Goal: Task Accomplishment & Management: Complete application form

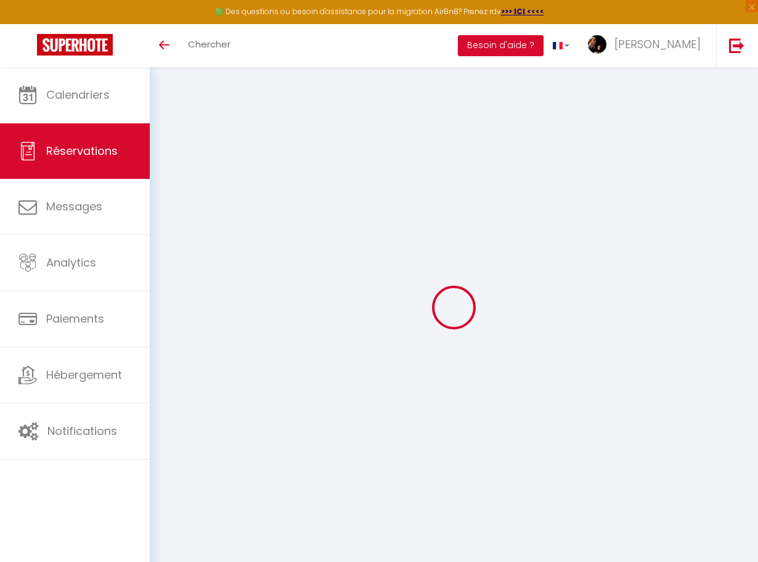
select select
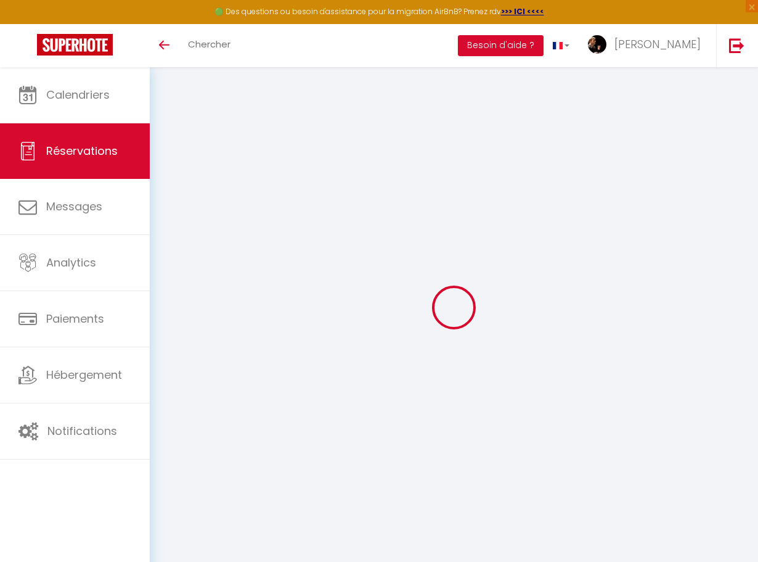
scroll to position [67, 0]
select select "1"
select select
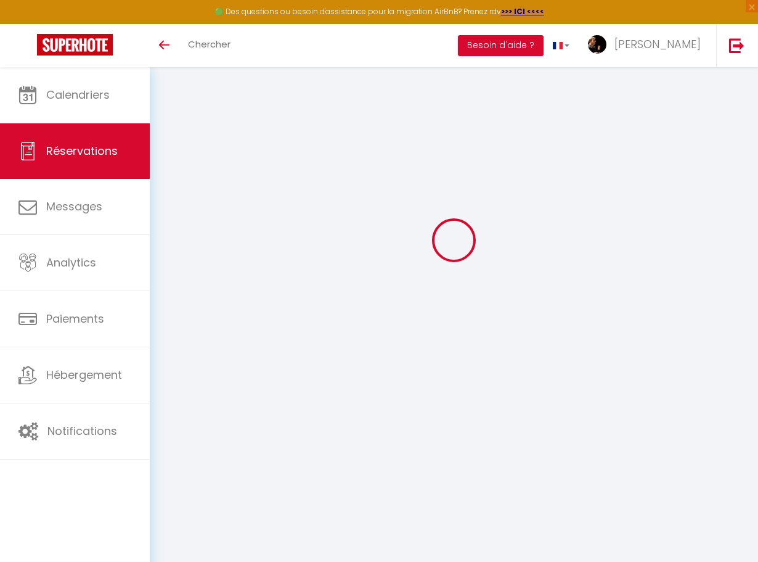
select select
checkbox input "false"
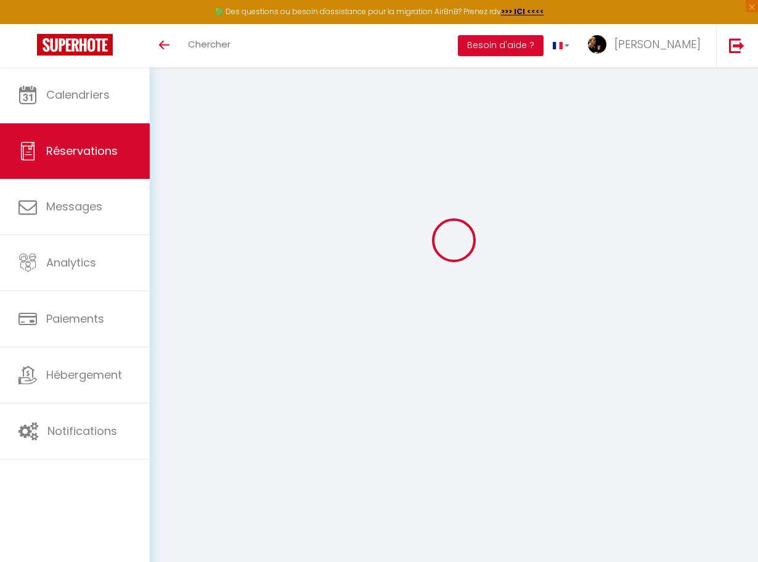
select select "54"
type input "Laetitia"
type input "Binoist"
type input "aap0iwncdwa5a14prv9fslbyus0b@reply.superhote.com"
type input "[PHONE_NUMBER]"
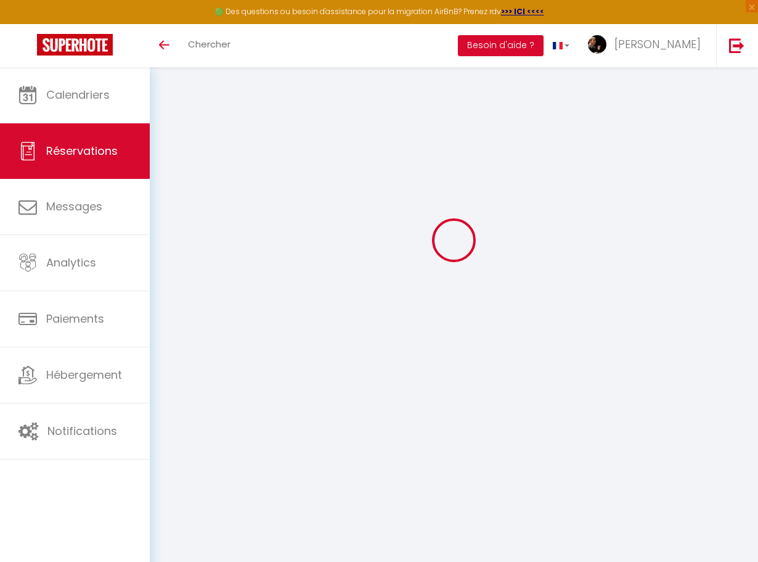
select select "FR"
type input "59.4"
select select "2562"
select select "1"
select select
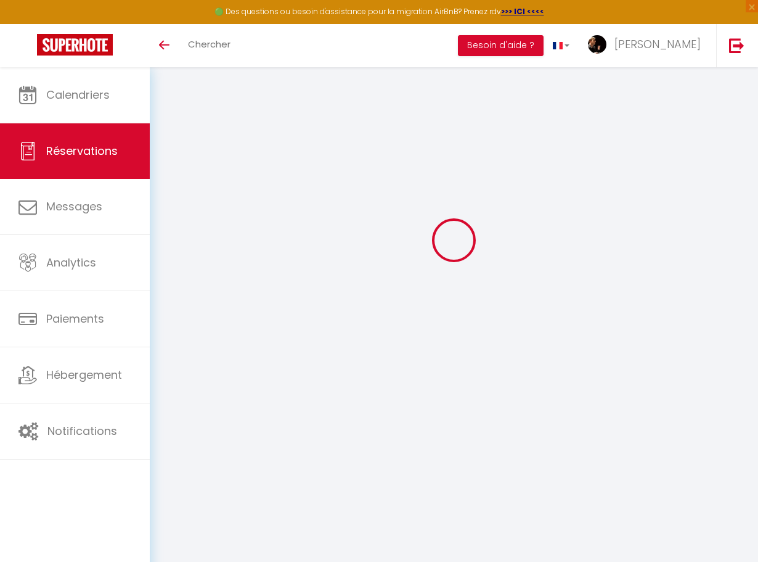
select select
type input "2"
type input "3"
select select "12"
select select
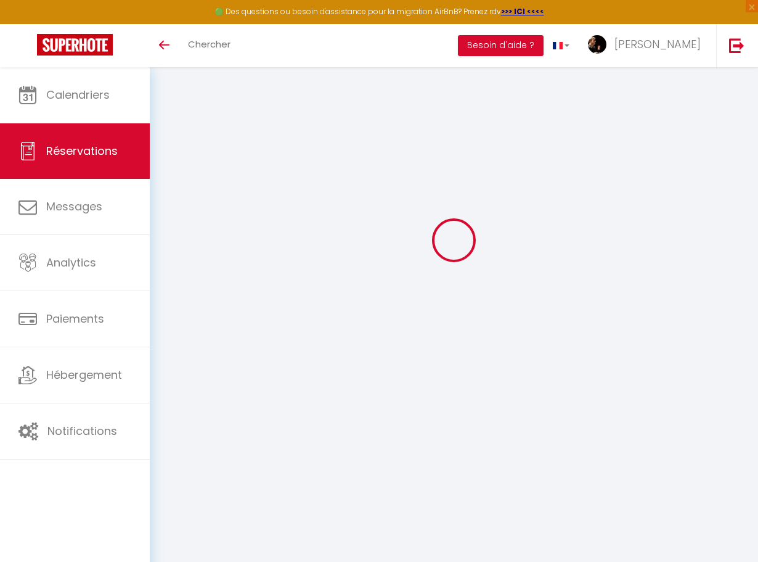
type input "300"
checkbox input "false"
type input "0"
select select "1"
type input "0"
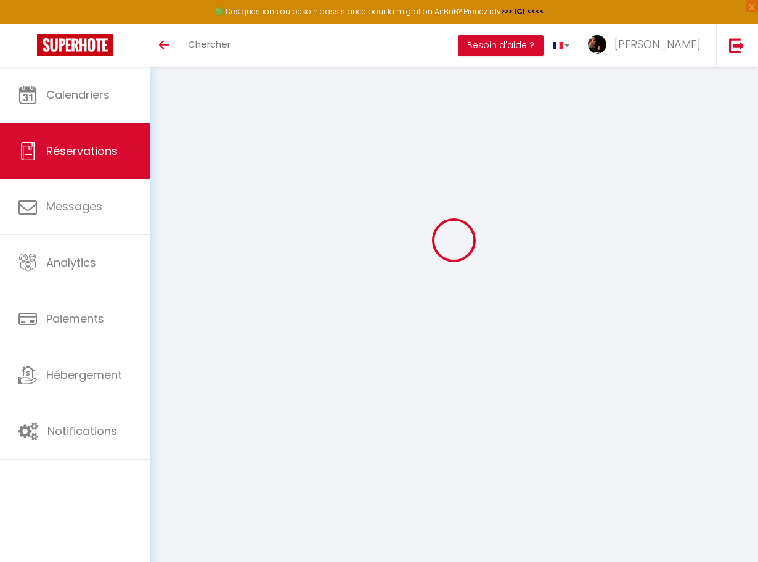
type input "0"
select select
select select "15"
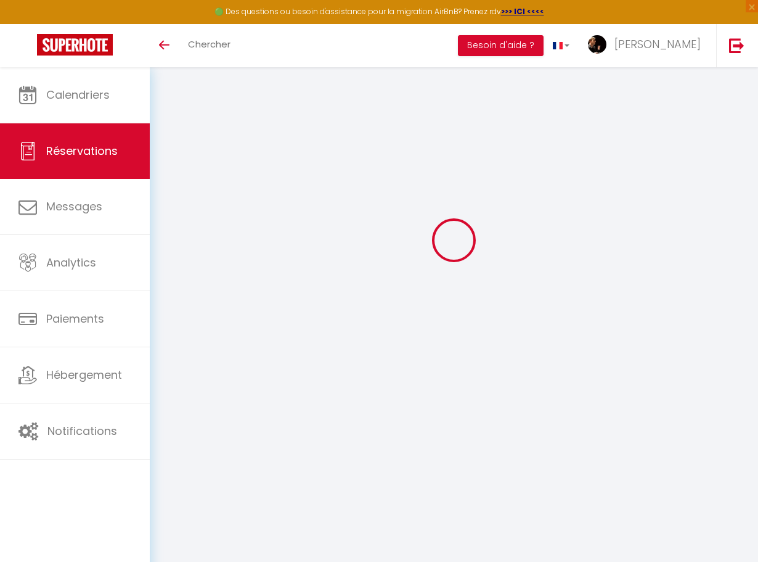
checkbox input "false"
select select
checkbox input "false"
select select
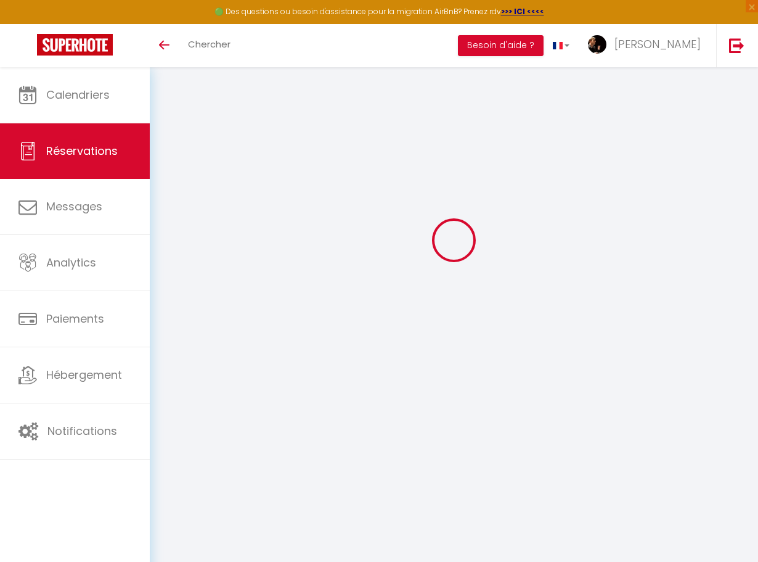
select select
checkbox input "false"
select select
checkbox input "false"
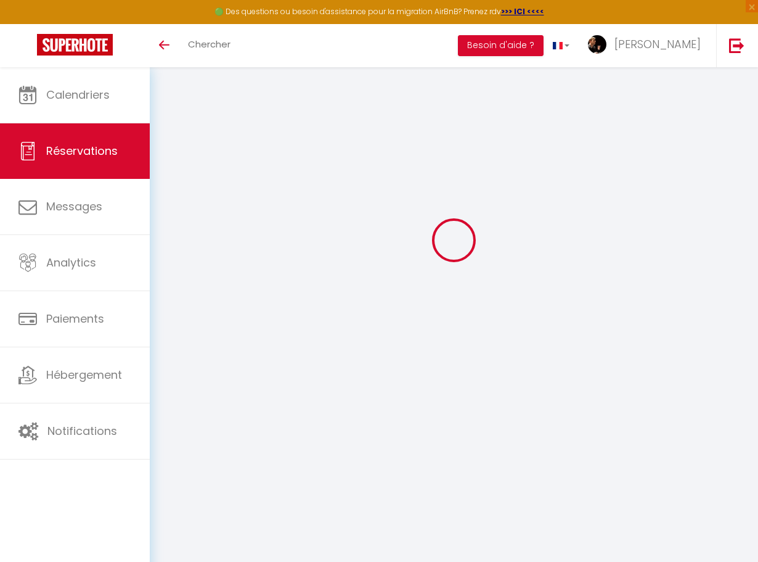
type \ "270.60 net"
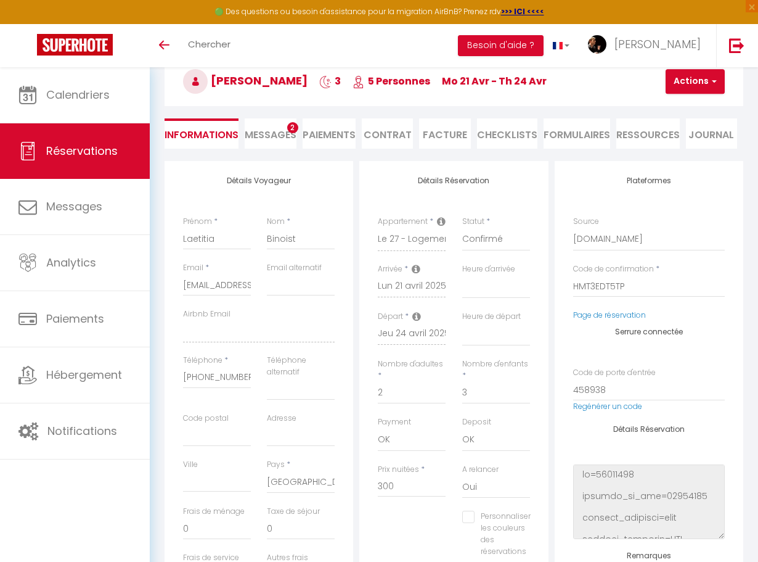
type input "30"
select select
checkbox input "false"
select select
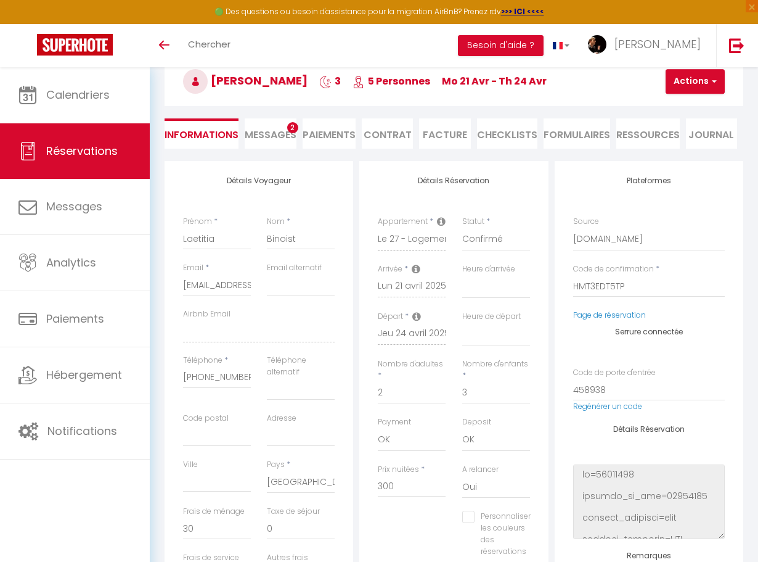
select select
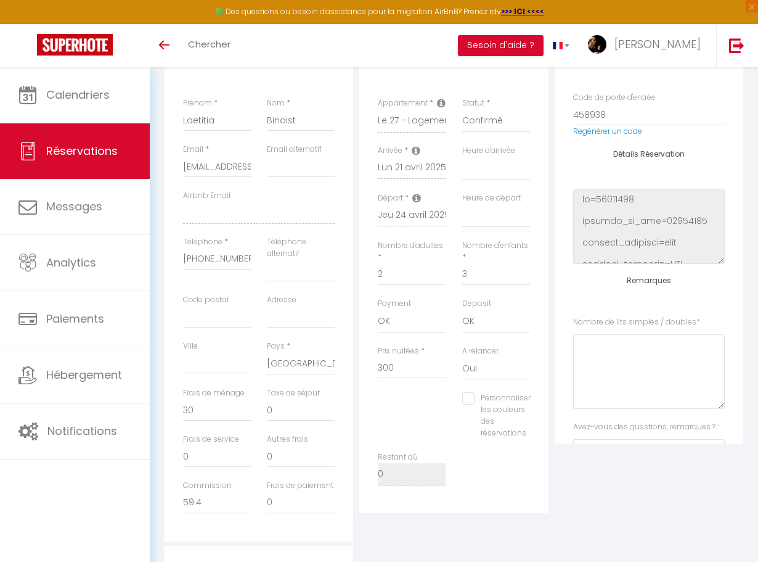
scroll to position [186, 0]
click at [153, 39] on link "Toggle menubar" at bounding box center [164, 45] width 29 height 43
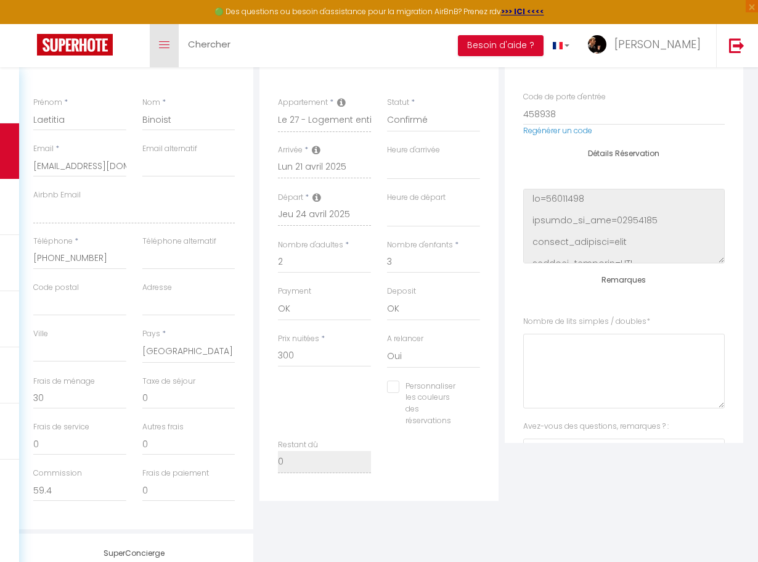
click at [155, 39] on link "Toggle menubar" at bounding box center [164, 45] width 29 height 43
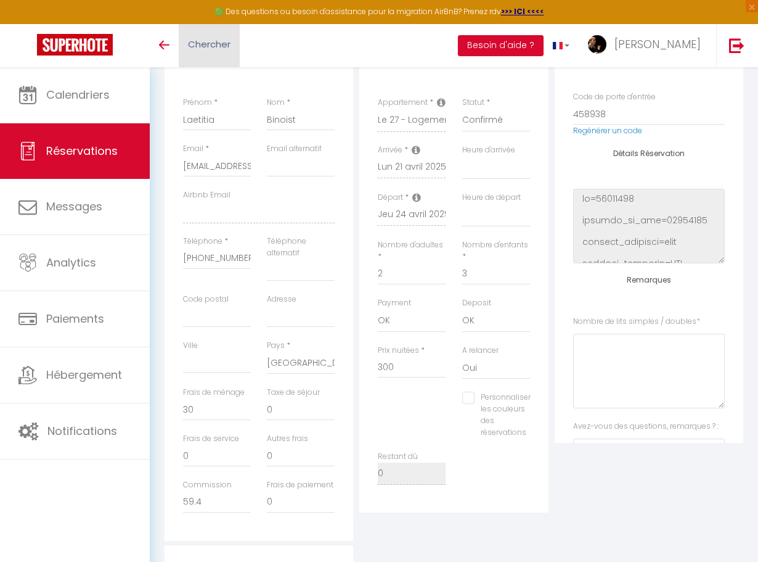
click at [203, 50] on span "Chercher" at bounding box center [209, 44] width 43 height 13
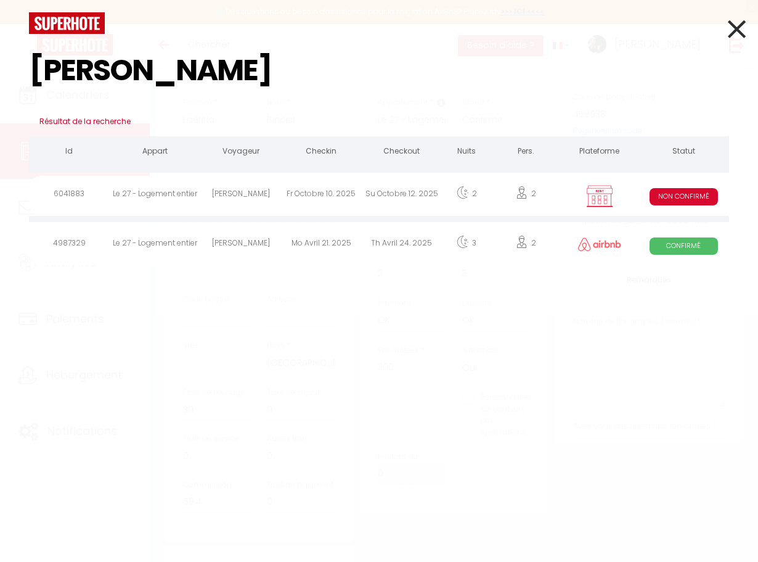
type input "binoi"
click at [565, 186] on div at bounding box center [599, 196] width 77 height 40
select select
checkbox input "false"
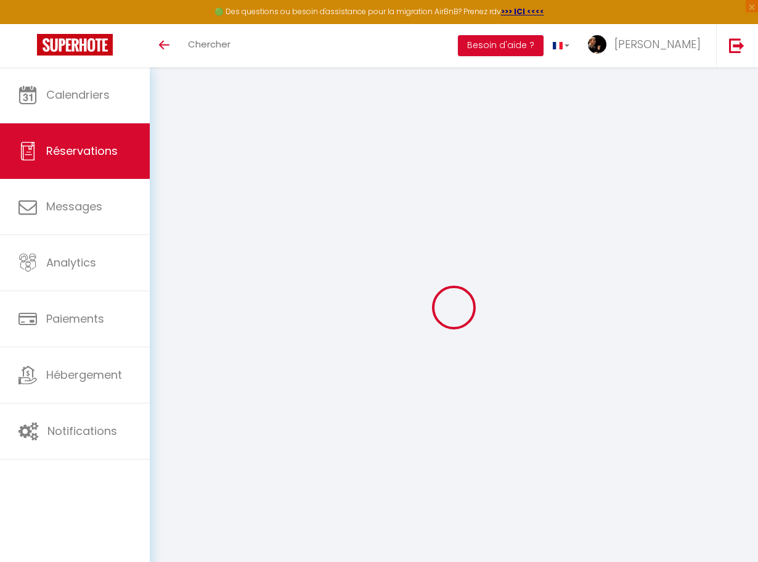
select select
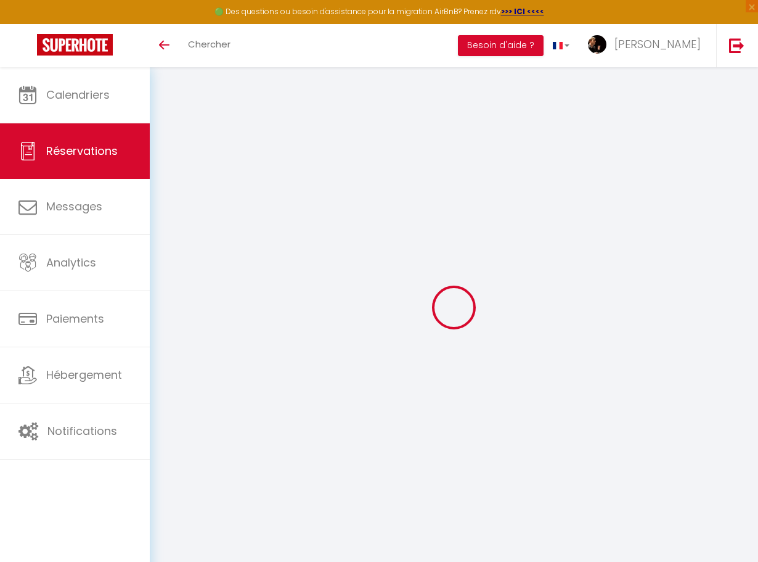
scroll to position [67, 0]
type input "Laetitia"
type input "Binoist"
type input "[EMAIL_ADDRESS][DOMAIN_NAME]"
type input "[PHONE_NUMBER]"
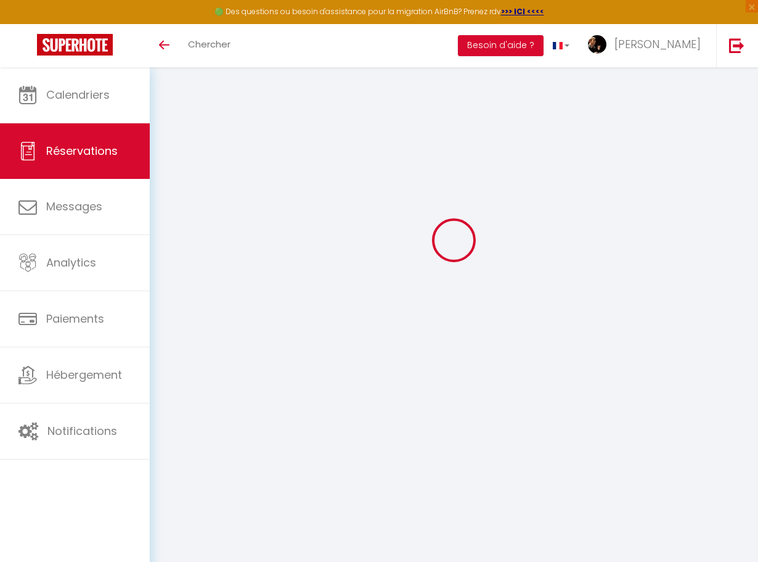
select select "FR"
select select "2562"
select select "2"
type input "Ven 10 Octobre 2025"
select select
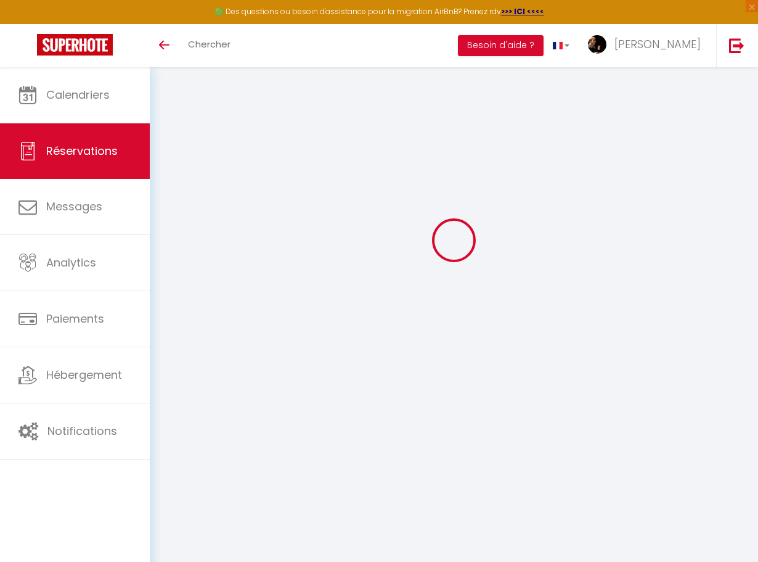
type input "Dim 12 Octobre 2025"
select select
type input "2"
type input "3"
select select "10"
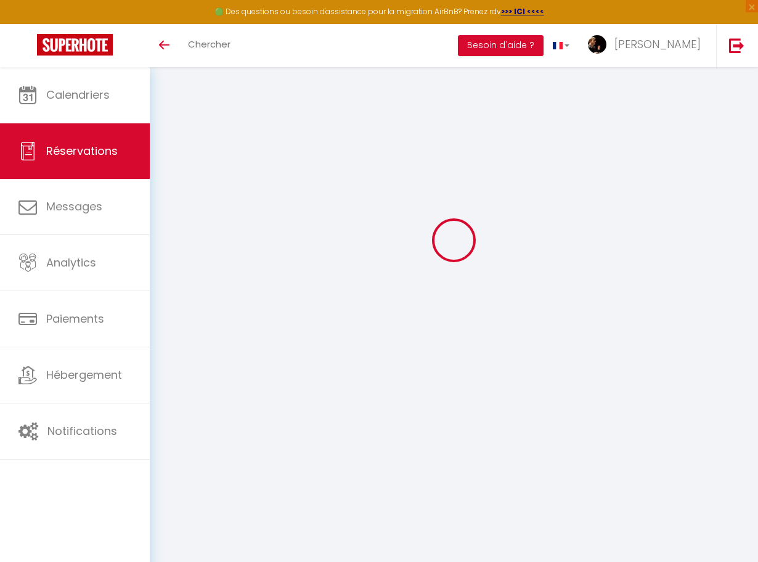
select select
type input "320"
checkbox input "false"
type input "320"
type input "0"
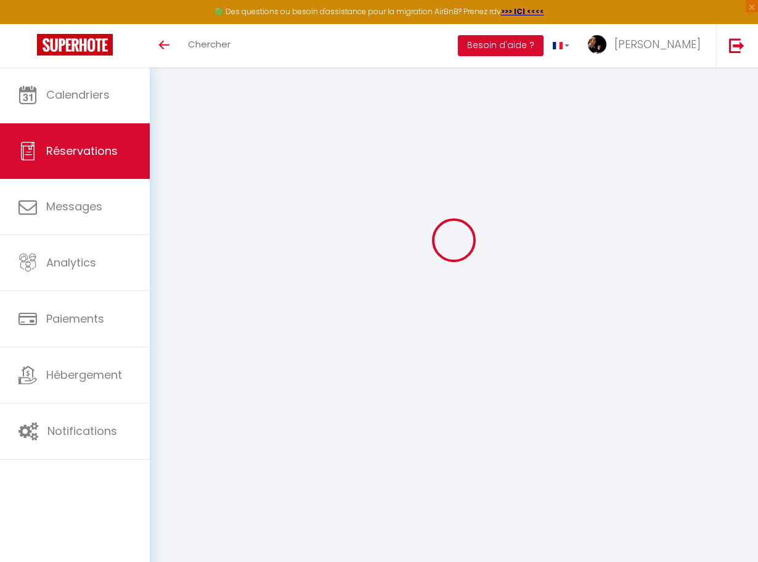
type input "0"
select select
select select "14"
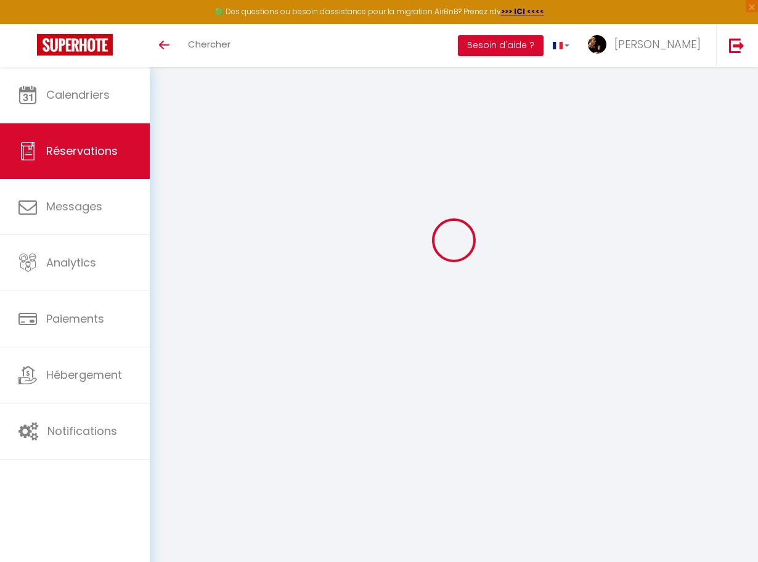
checkbox input "false"
select select
checkbox input "false"
select select
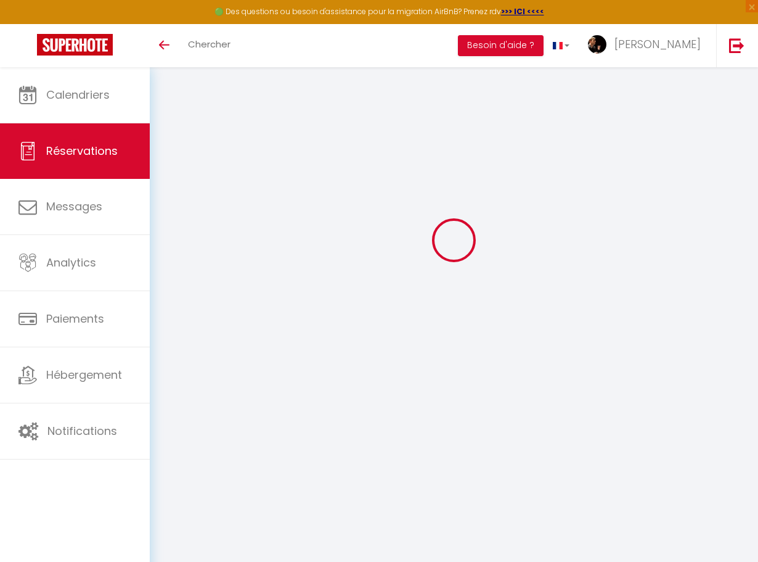
select select
checkbox input "false"
type doubles0 "1 double 3 simples"
type \ "Paiera en especes au lieu de 486€"
select select
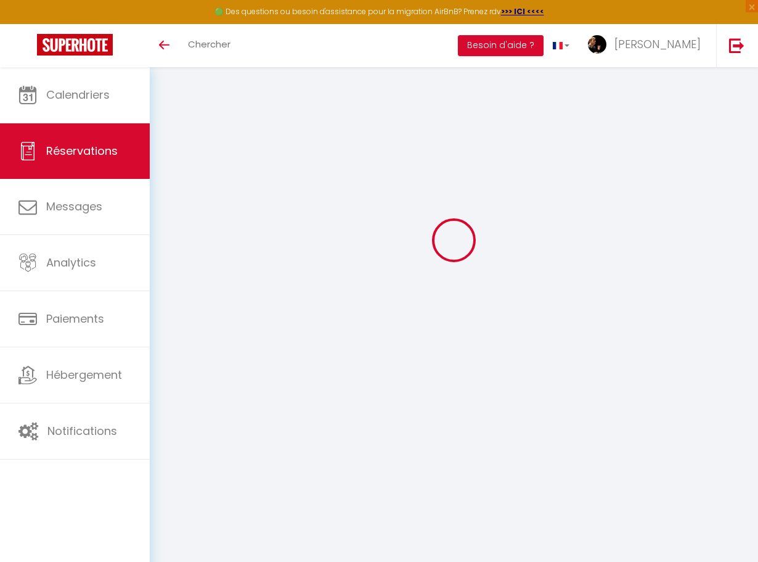
select select
checkbox input "false"
select select
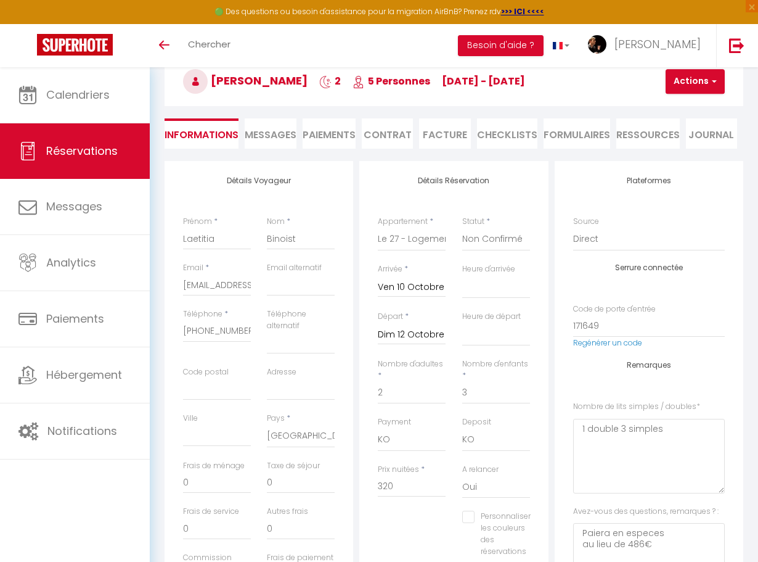
checkbox input "false"
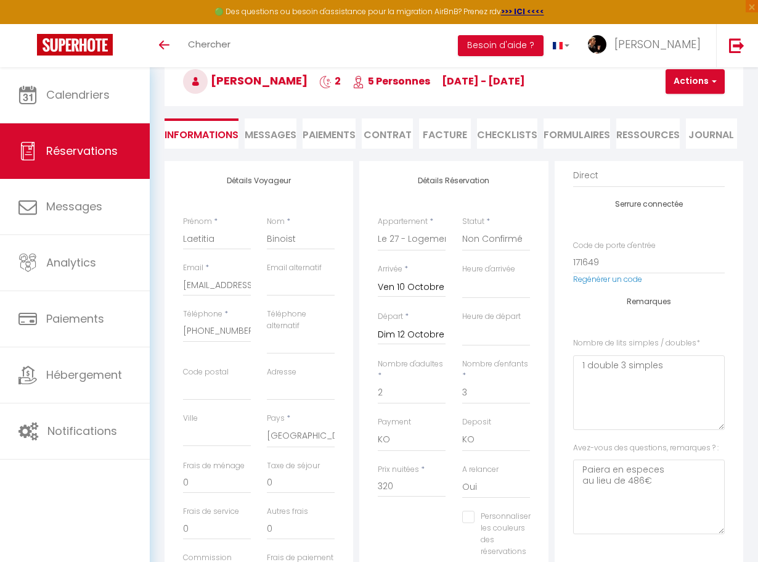
select select
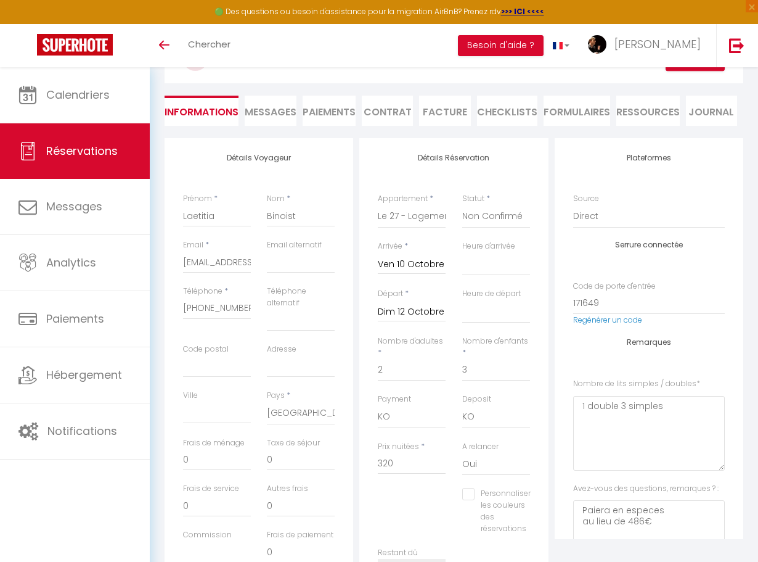
scroll to position [0, 0]
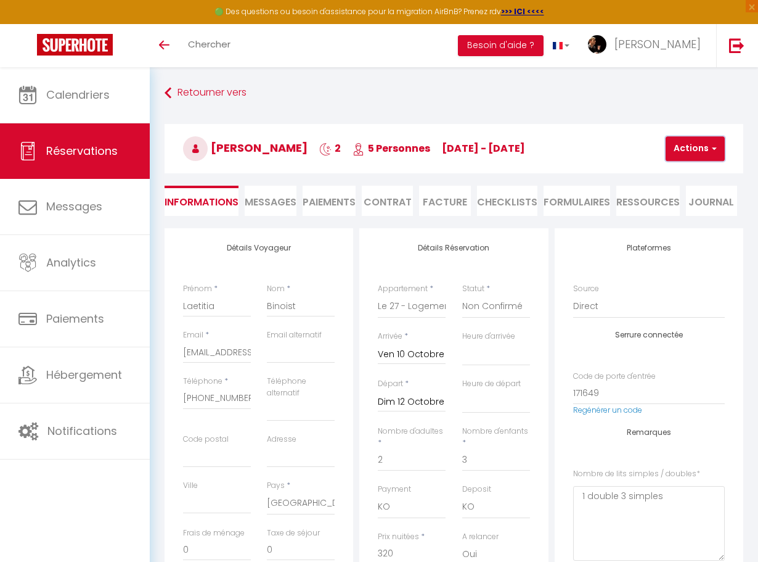
click at [677, 156] on button "Actions" at bounding box center [695, 148] width 59 height 25
click at [674, 176] on link "Enregistrer" at bounding box center [705, 176] width 97 height 16
select select "not_cancelled"
